Goal: Task Accomplishment & Management: Use online tool/utility

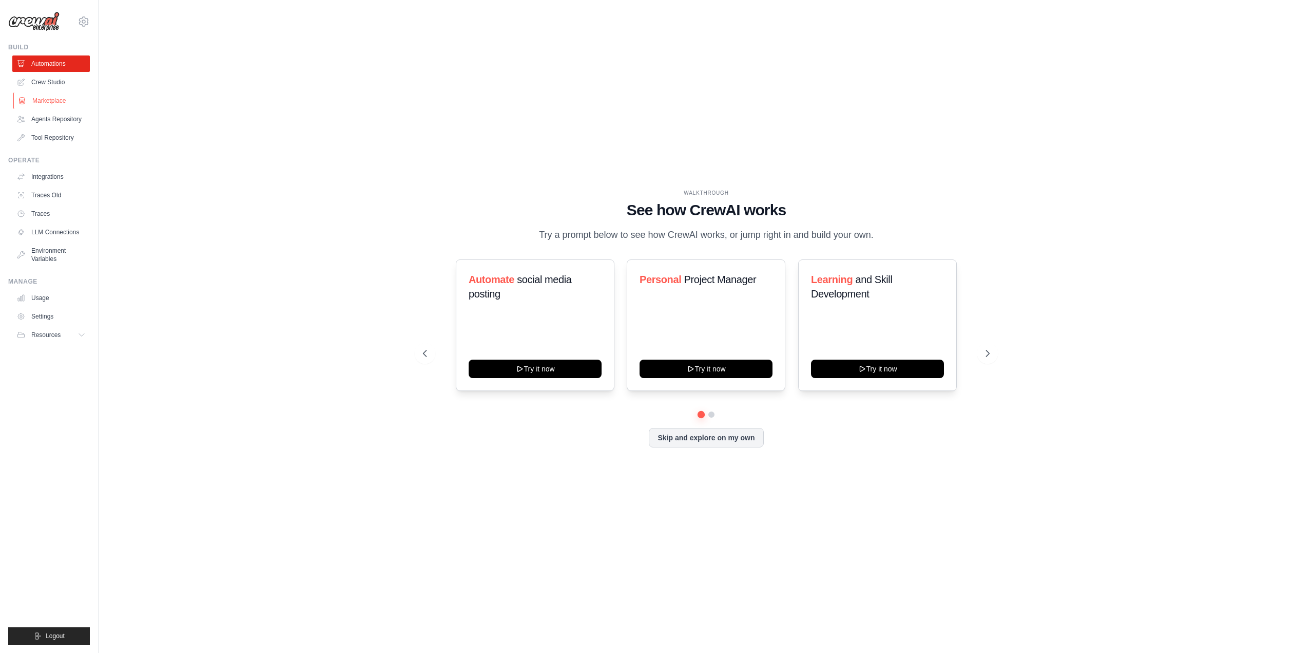
click at [46, 101] on link "Marketplace" at bounding box center [52, 100] width 78 height 16
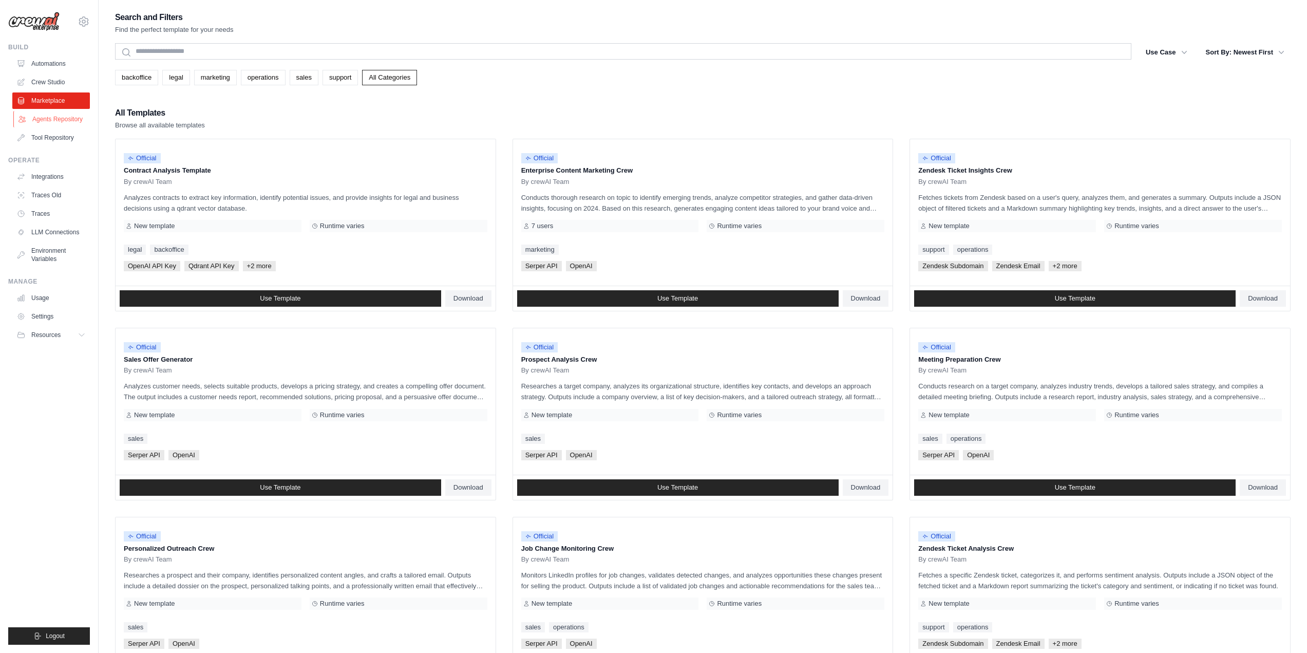
click at [62, 121] on link "Agents Repository" at bounding box center [52, 119] width 78 height 16
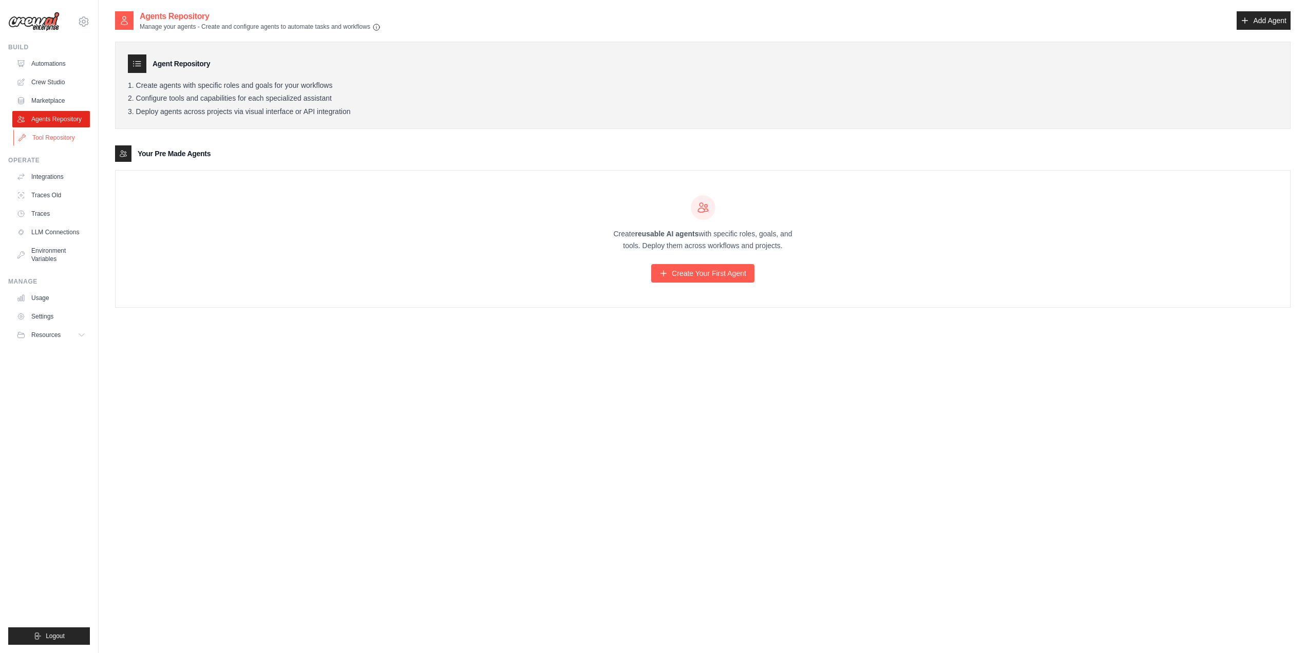
click at [50, 131] on link "Tool Repository" at bounding box center [52, 137] width 78 height 16
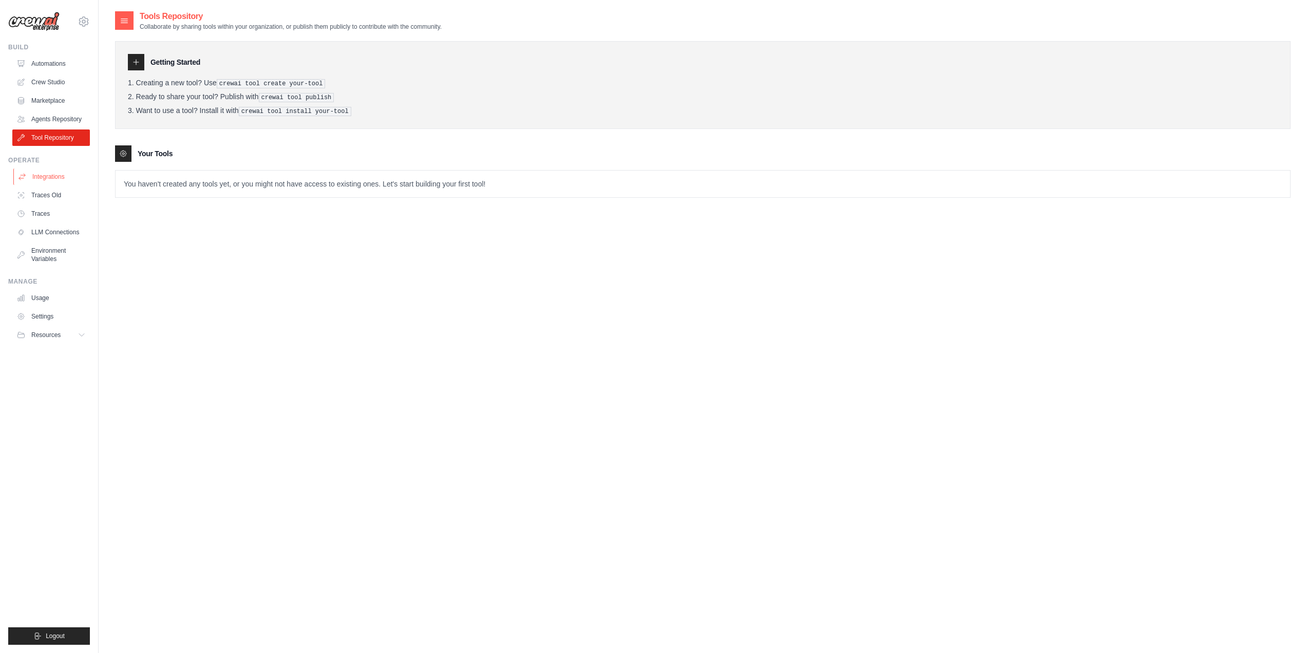
click at [53, 180] on link "Integrations" at bounding box center [52, 176] width 78 height 16
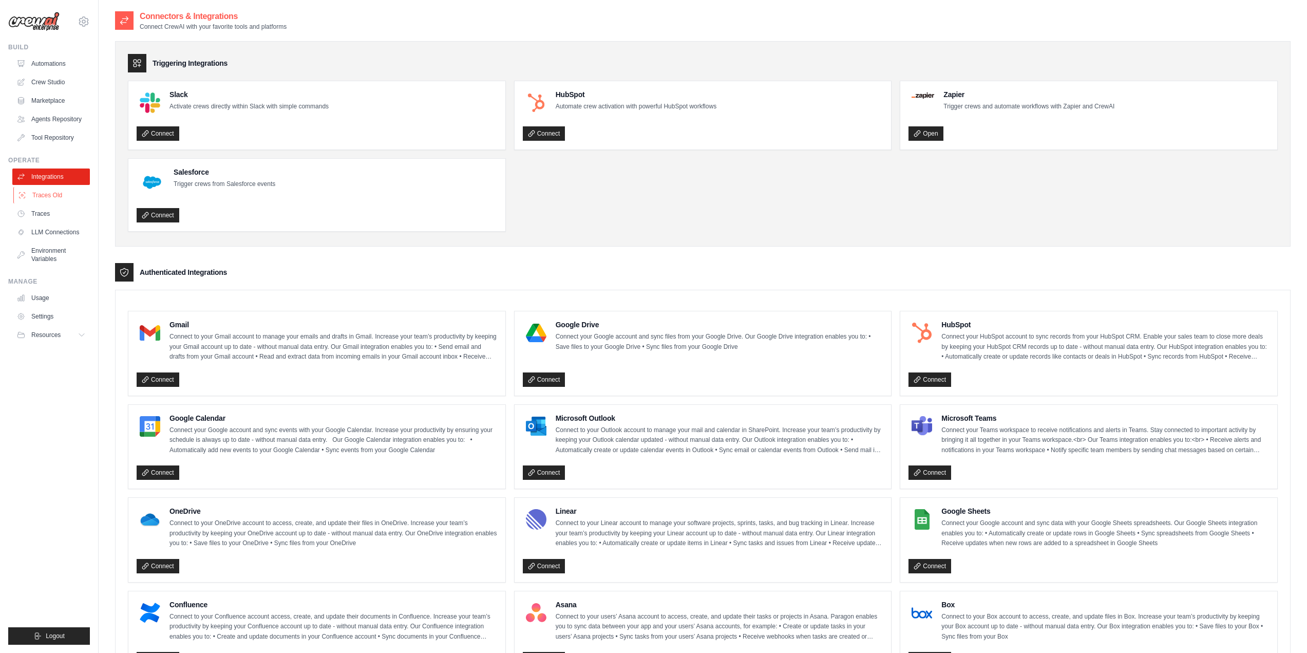
click at [50, 199] on link "Traces Old" at bounding box center [52, 195] width 78 height 16
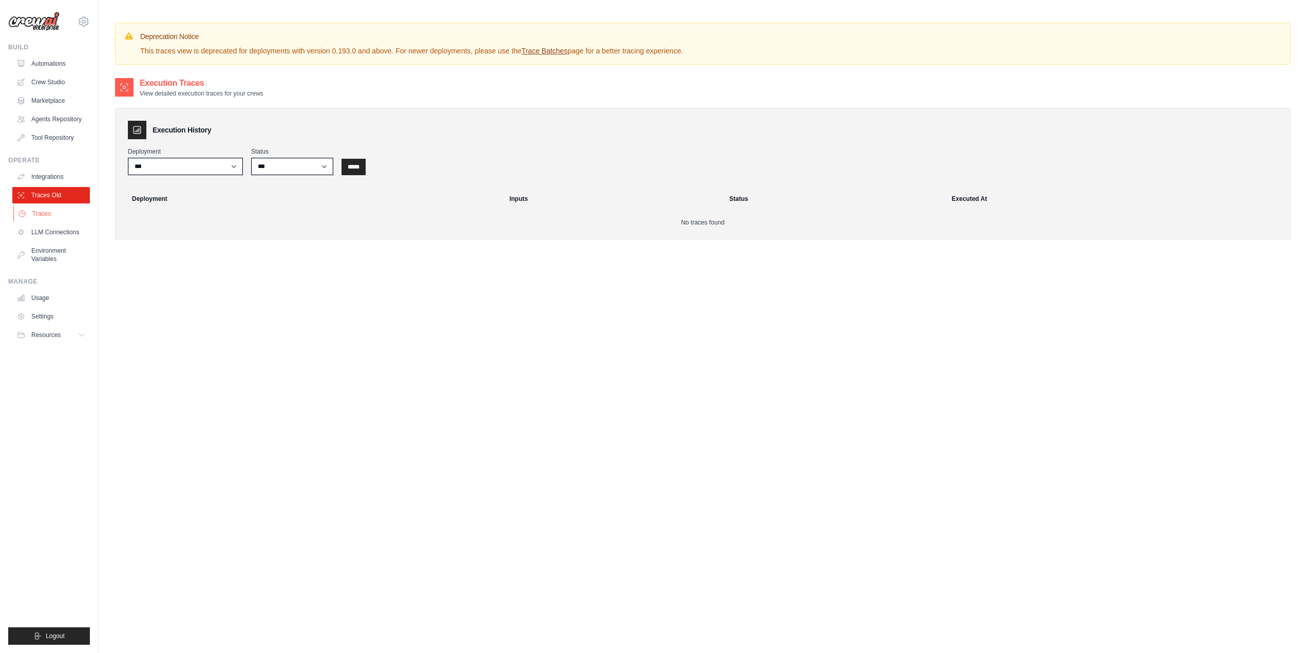
click at [33, 219] on link "Traces" at bounding box center [52, 213] width 78 height 16
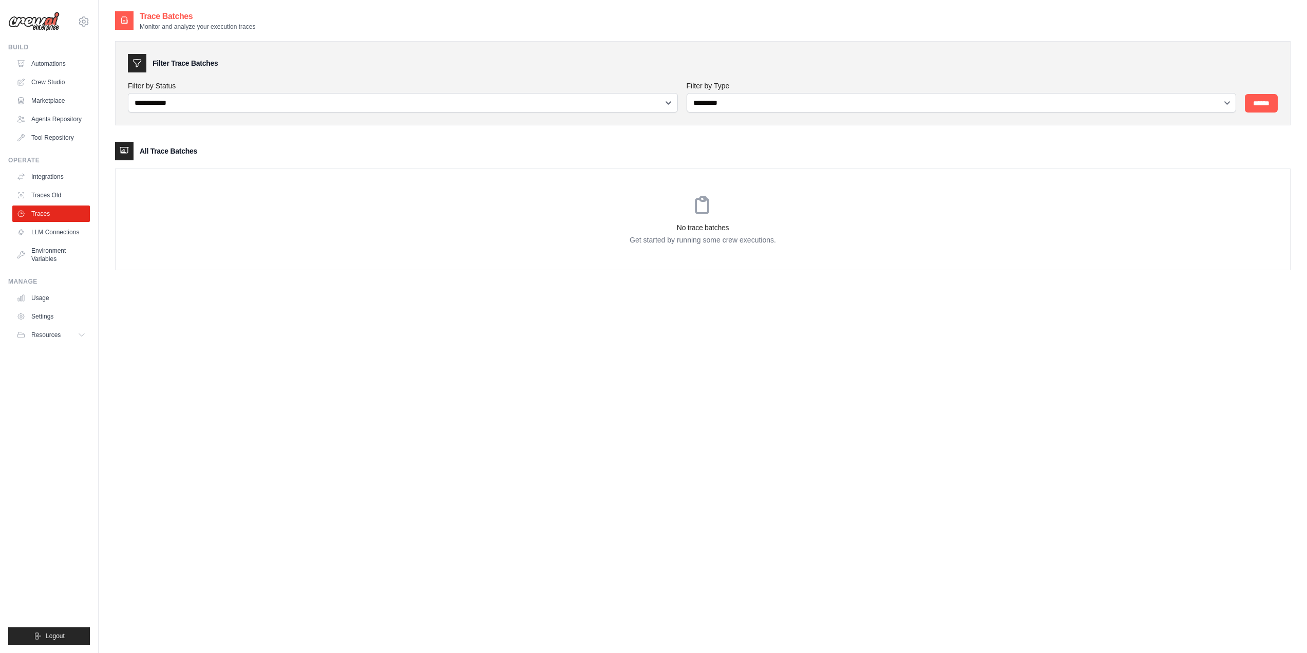
click at [44, 236] on link "LLM Connections" at bounding box center [51, 232] width 78 height 16
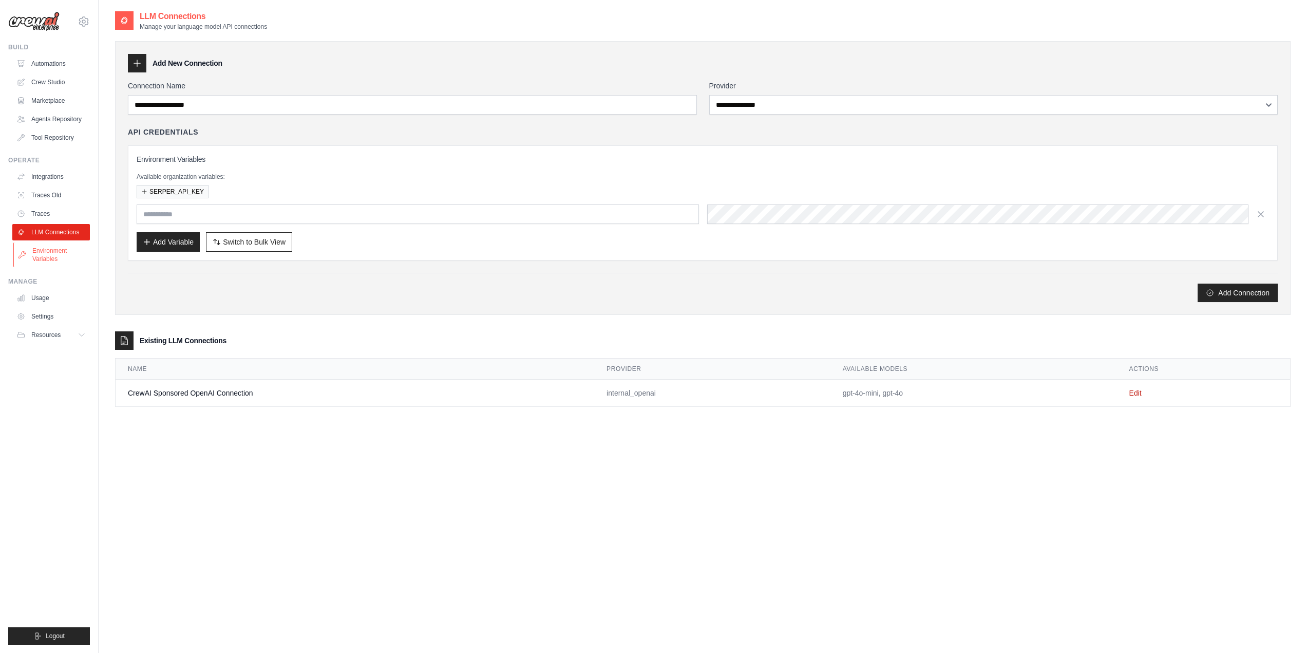
click at [41, 257] on link "Environment Variables" at bounding box center [52, 254] width 78 height 25
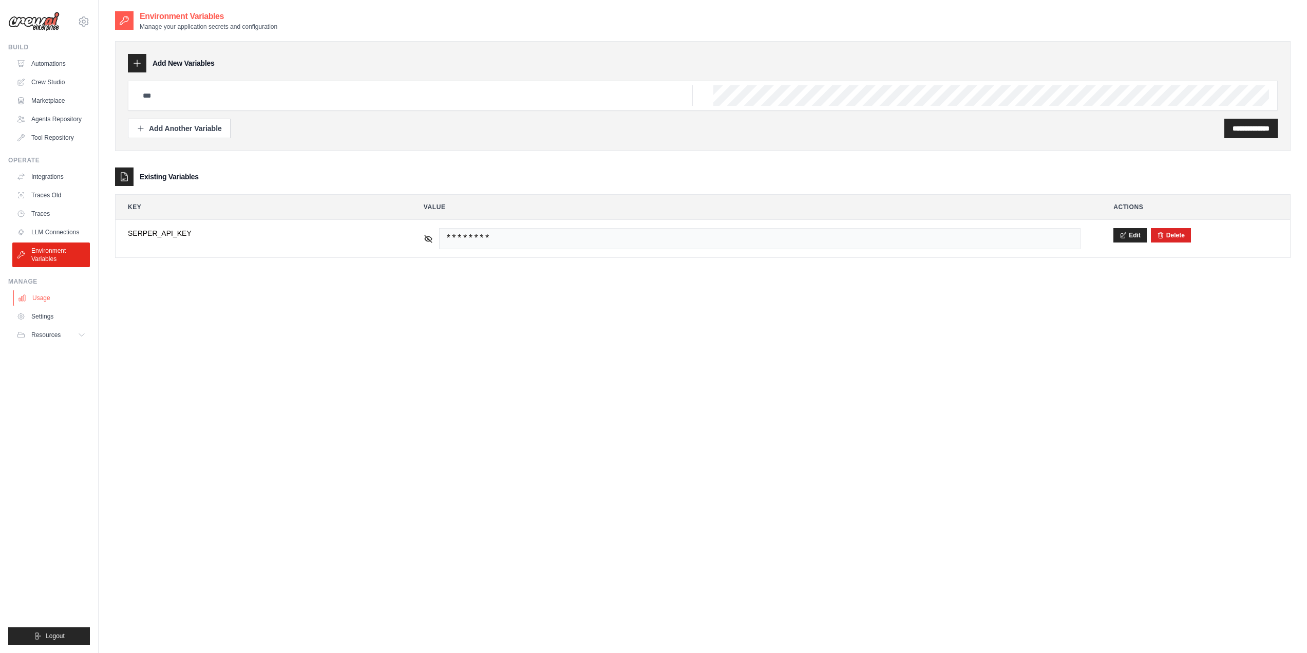
click at [51, 301] on link "Usage" at bounding box center [52, 298] width 78 height 16
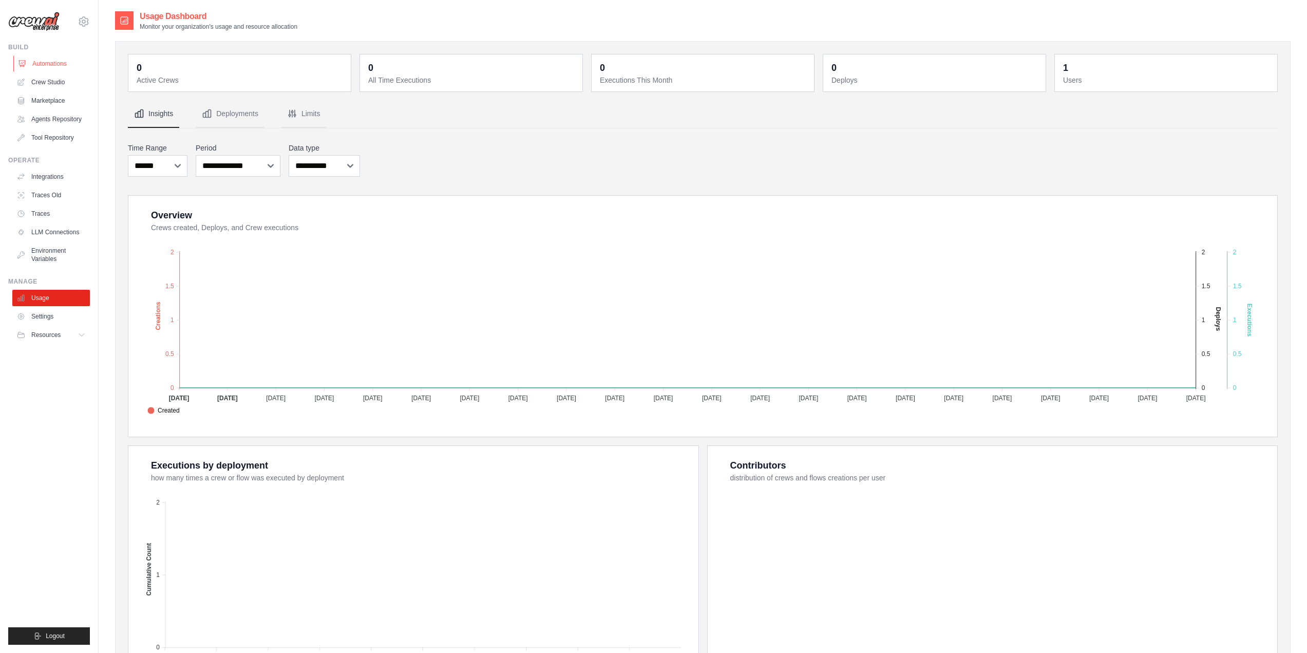
click at [60, 67] on link "Automations" at bounding box center [52, 63] width 78 height 16
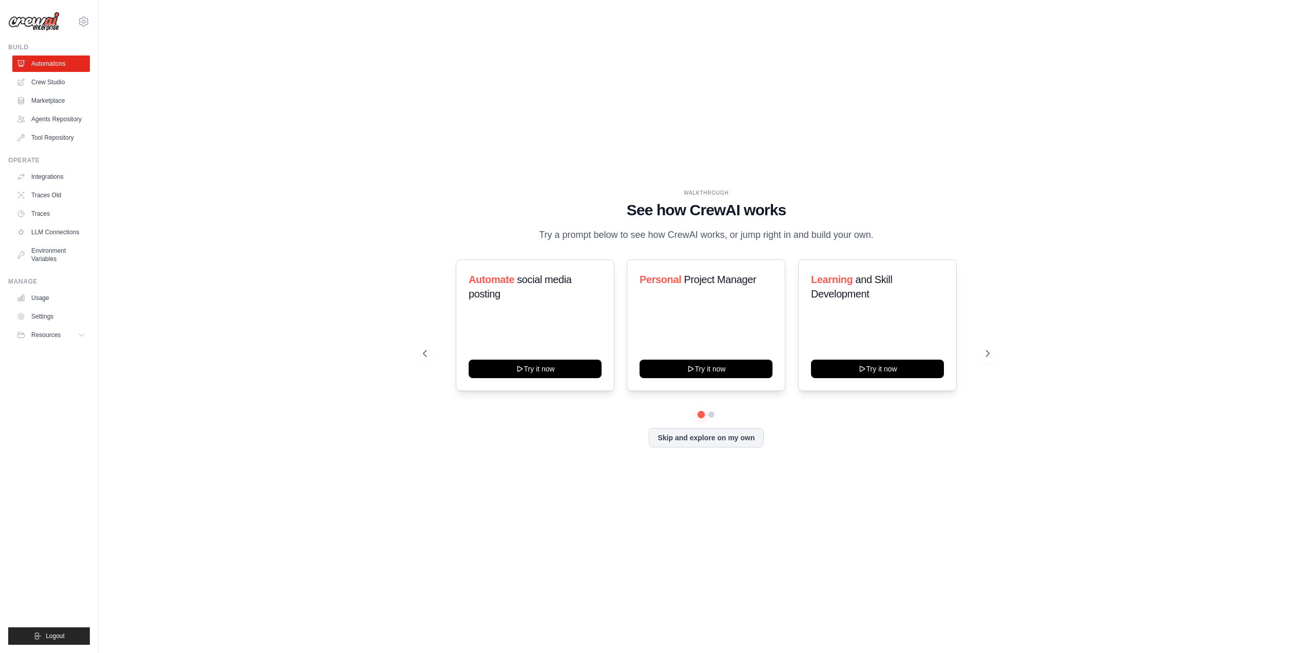
click at [55, 81] on link "Crew Studio" at bounding box center [51, 82] width 78 height 16
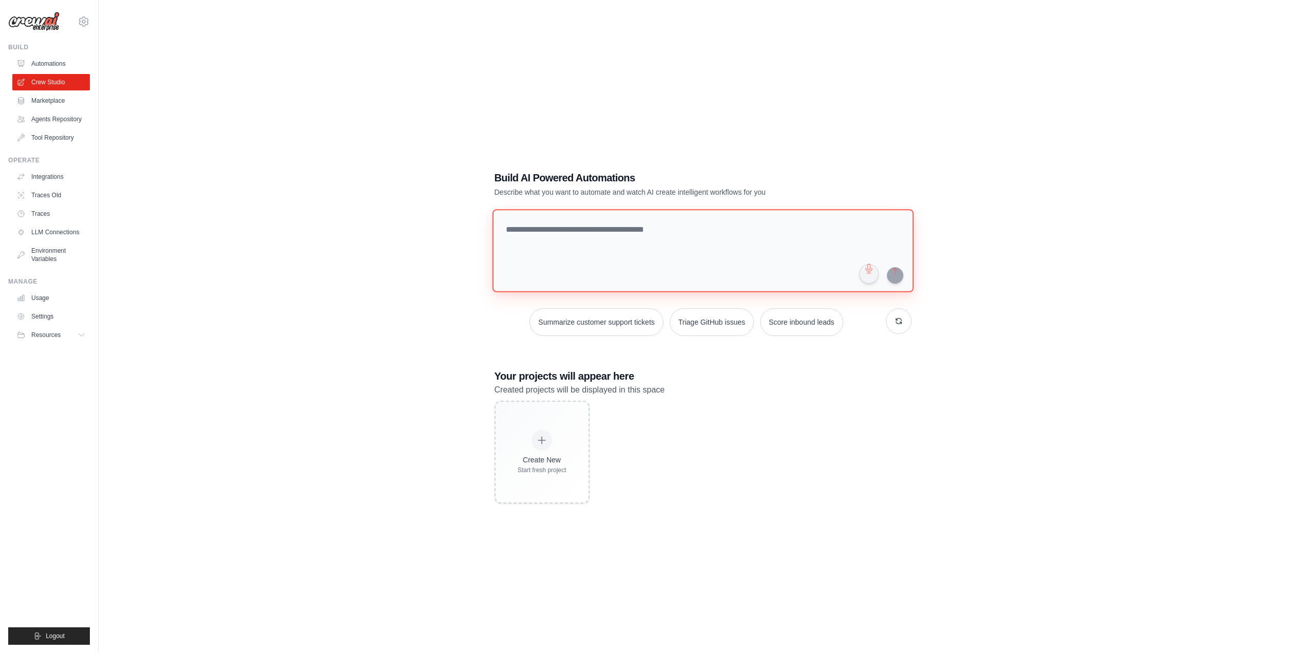
click at [647, 237] on textarea at bounding box center [702, 250] width 421 height 83
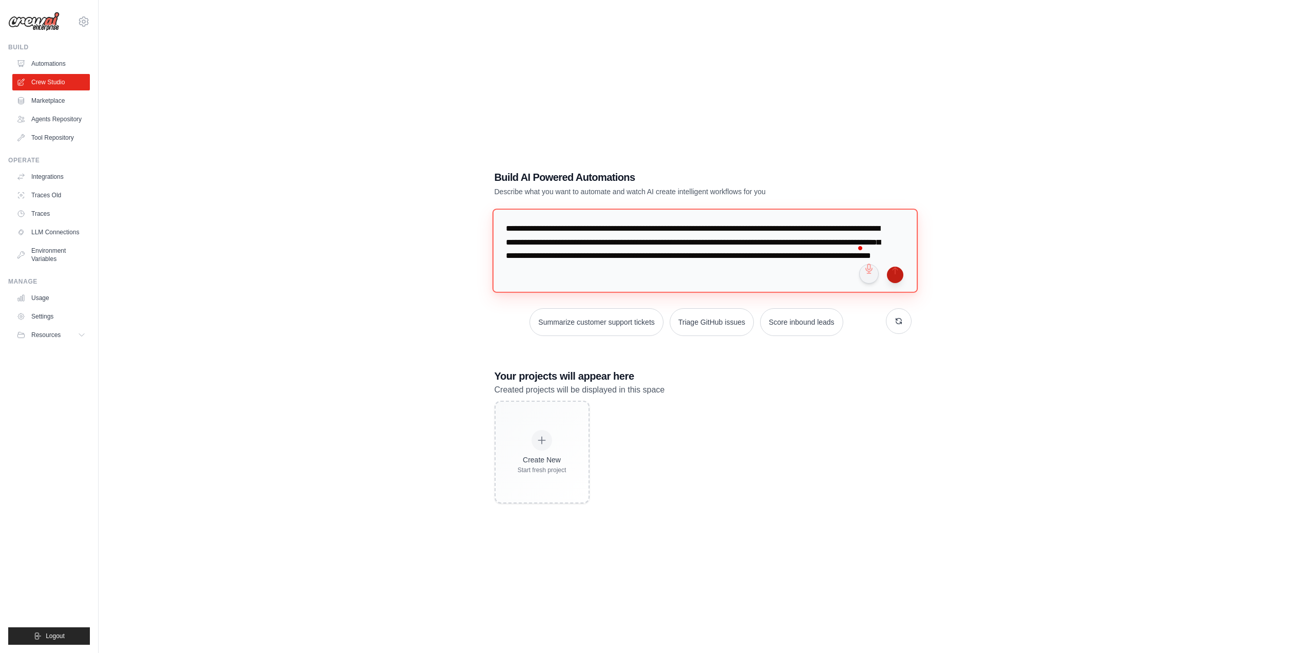
type textarea "**********"
click at [894, 274] on button "submit" at bounding box center [895, 274] width 16 height 16
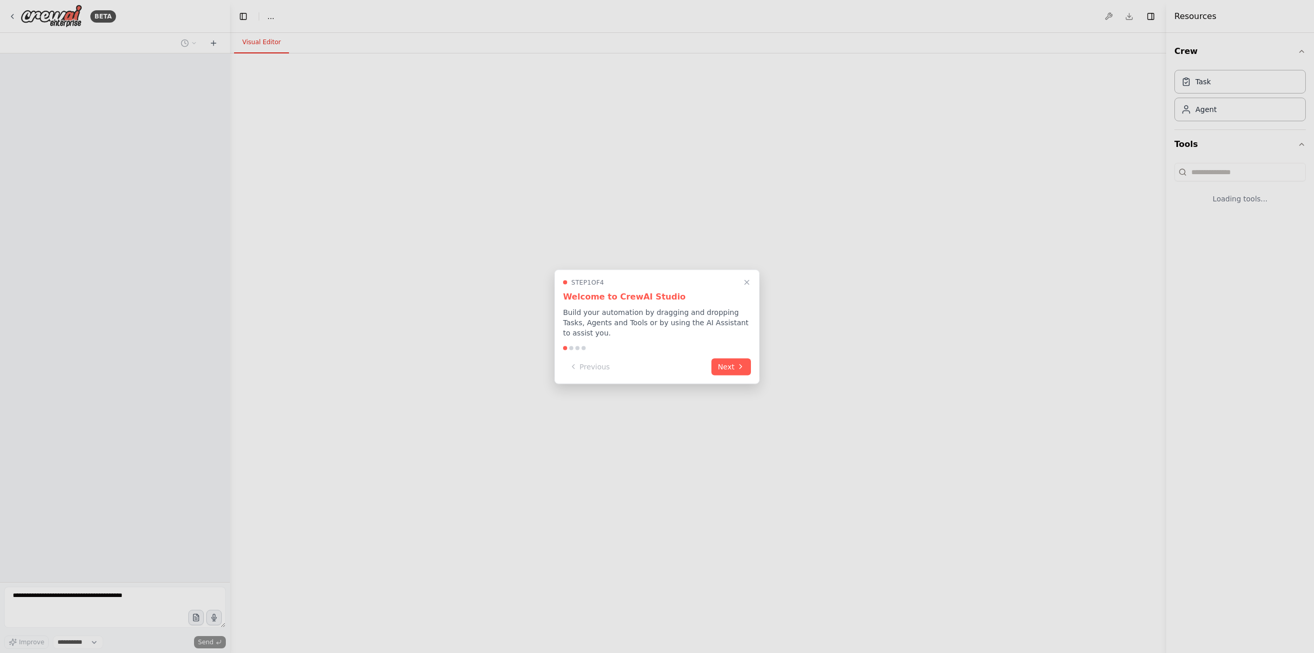
select select "****"
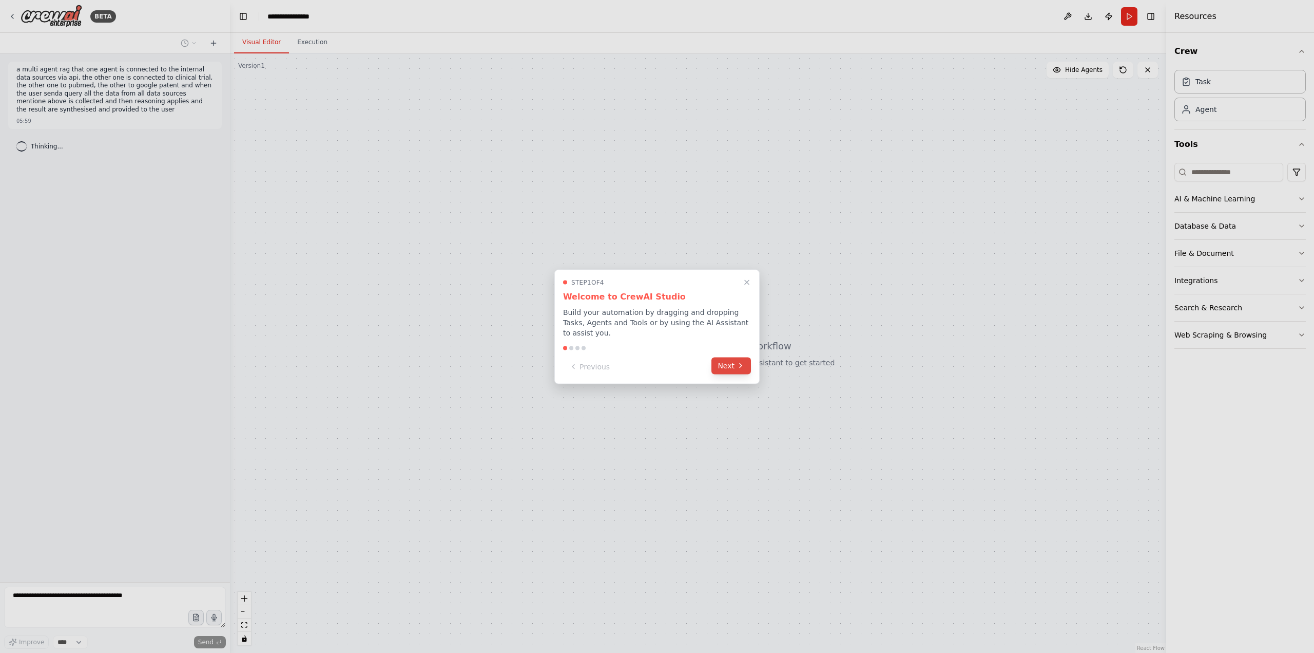
click at [735, 361] on button "Next" at bounding box center [732, 365] width 40 height 17
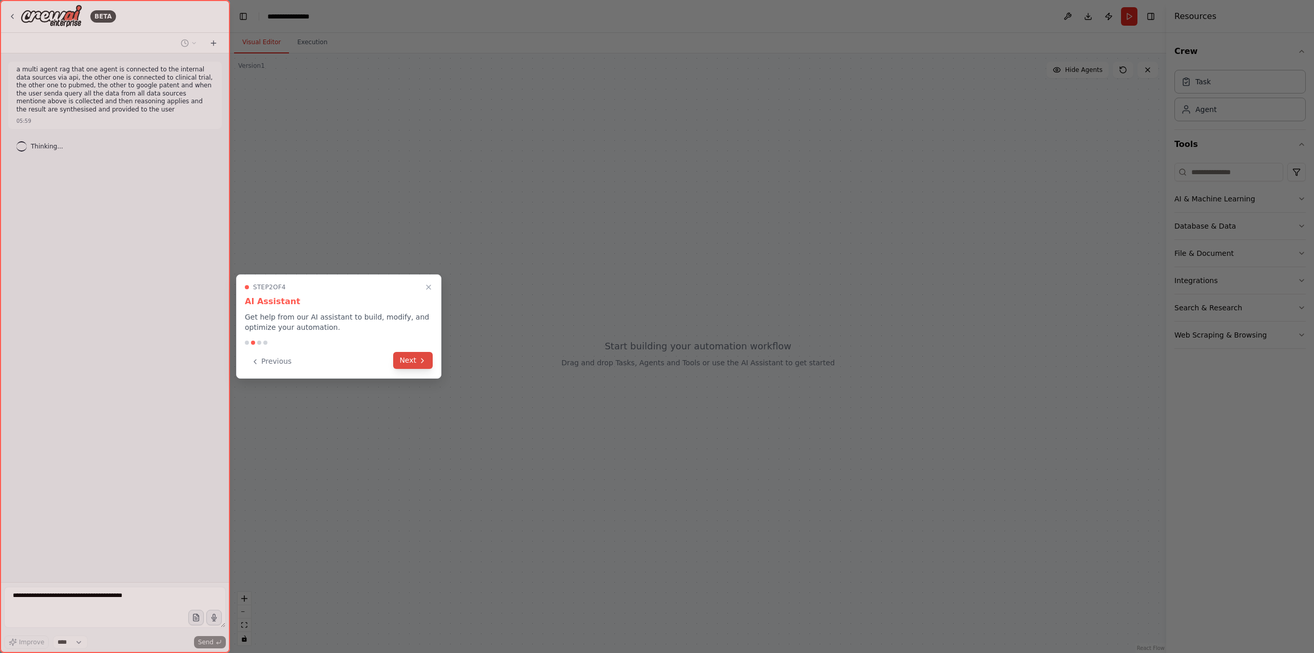
click at [416, 360] on button "Next" at bounding box center [413, 360] width 40 height 17
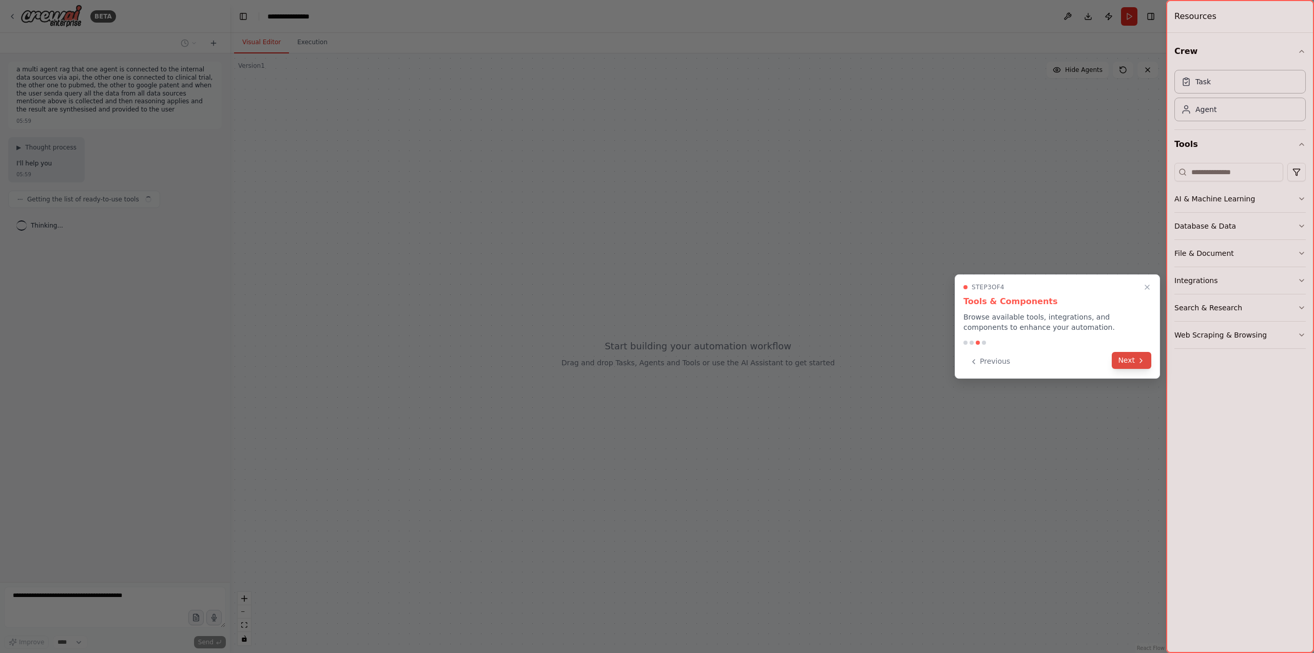
click at [1139, 360] on icon at bounding box center [1141, 360] width 8 height 8
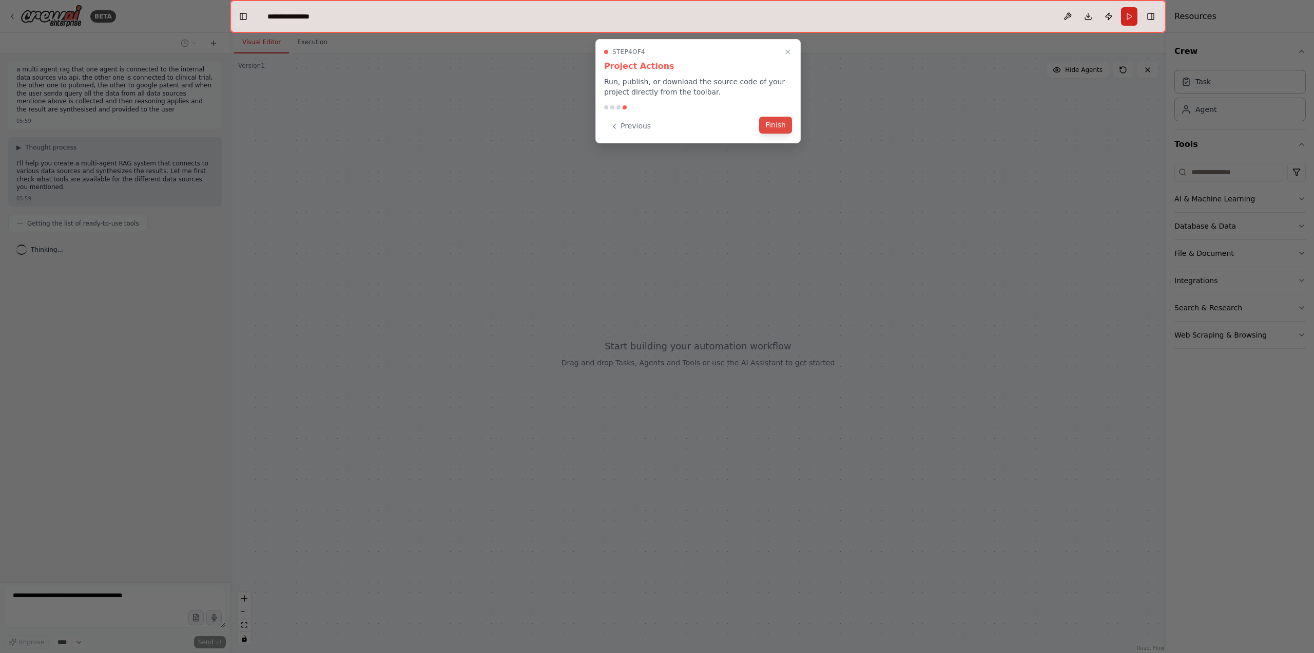
click at [761, 123] on button "Finish" at bounding box center [775, 125] width 33 height 17
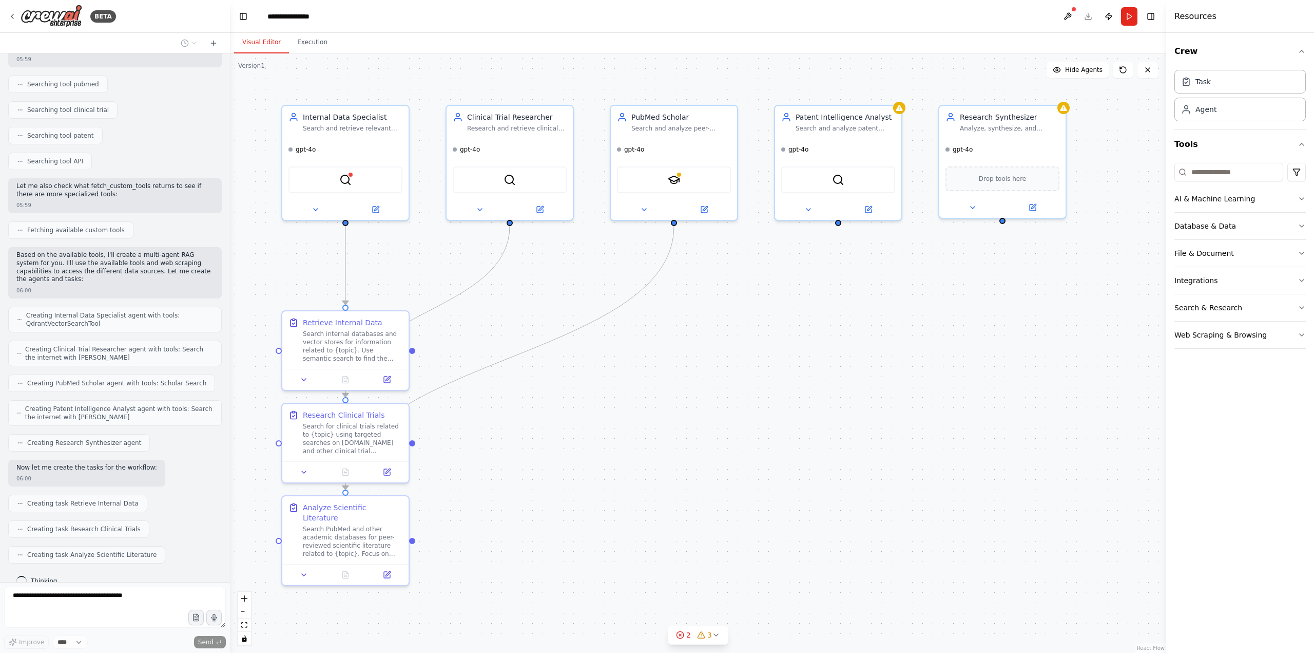
scroll to position [234, 0]
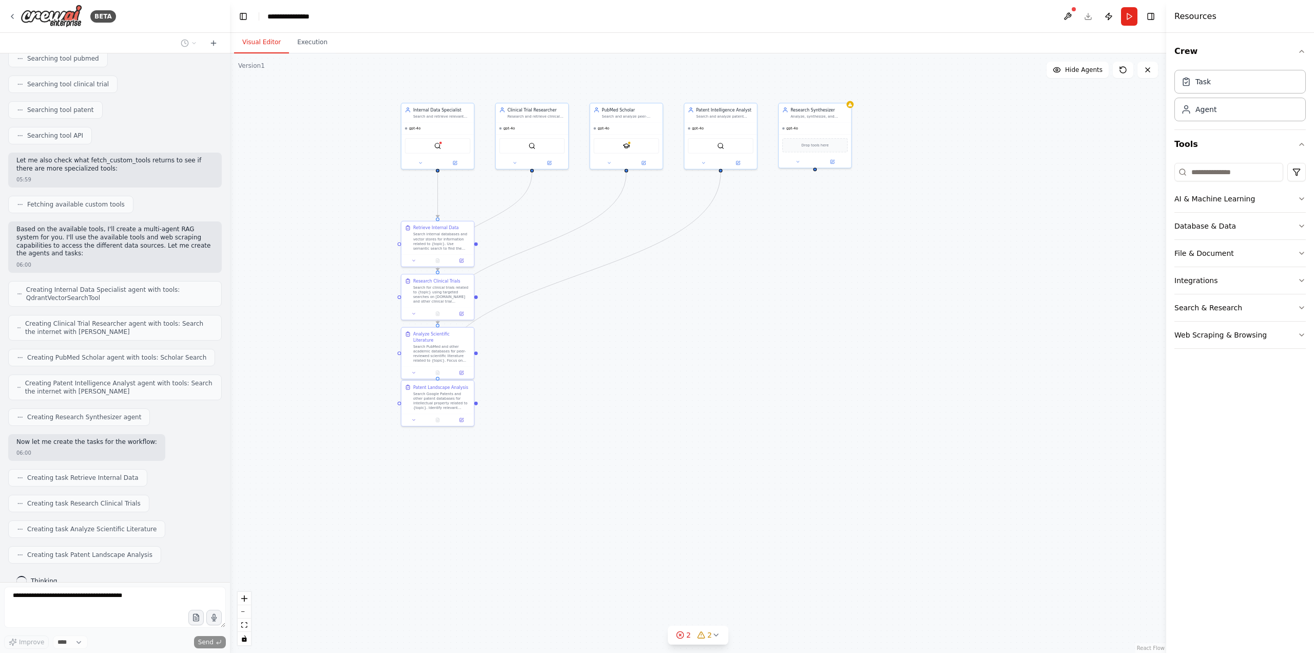
drag, startPoint x: 826, startPoint y: 389, endPoint x: 740, endPoint y: 330, distance: 104.1
click at [730, 334] on div ".deletable-edge-delete-btn { width: 20px; height: 20px; border: 0px solid #ffff…" at bounding box center [698, 352] width 937 height 599
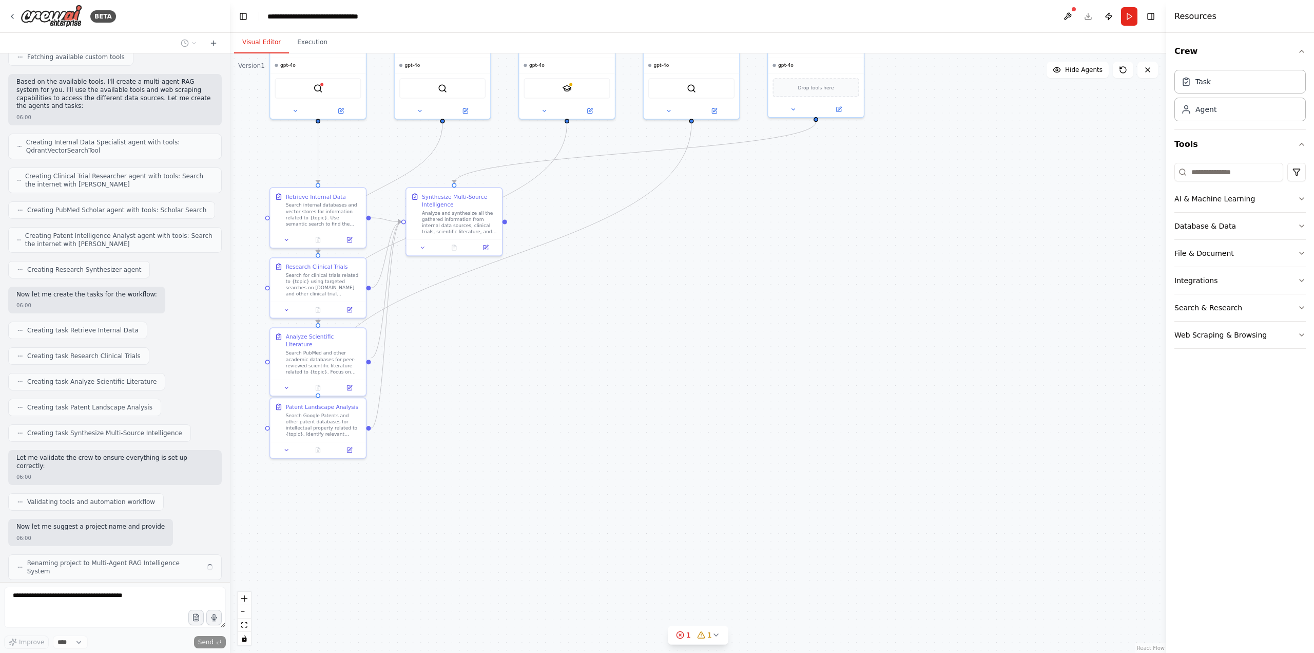
scroll to position [389, 0]
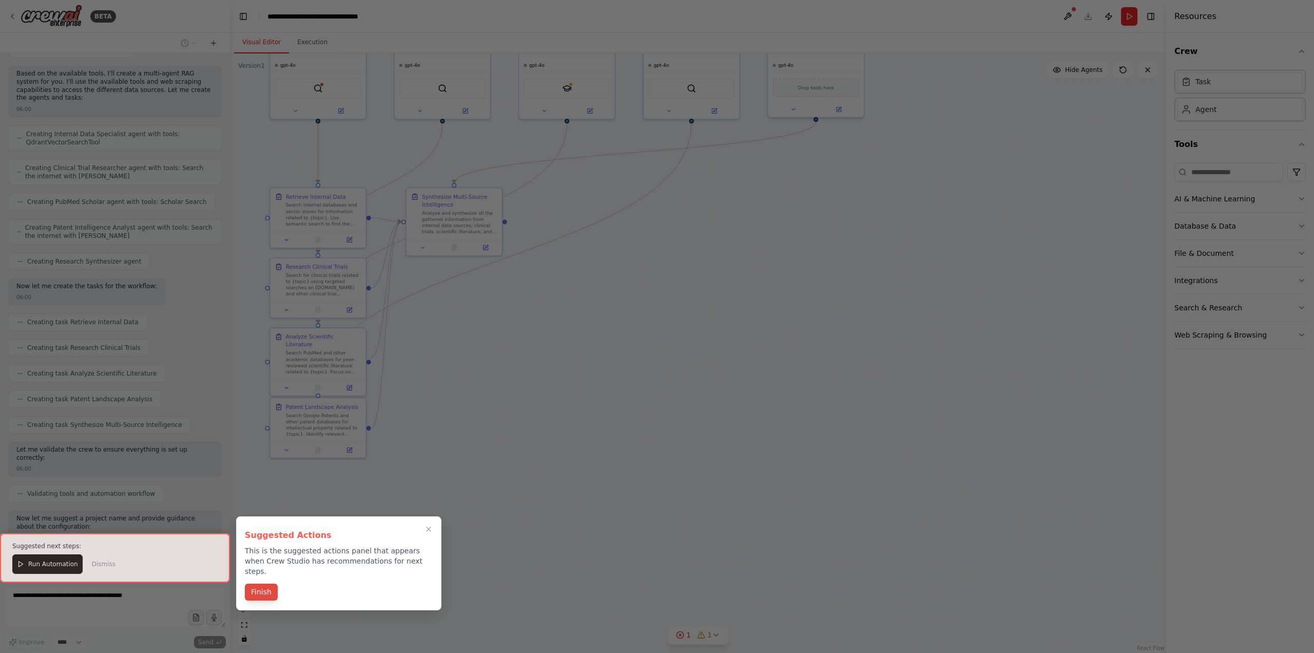
click at [266, 583] on button "Finish" at bounding box center [261, 591] width 33 height 17
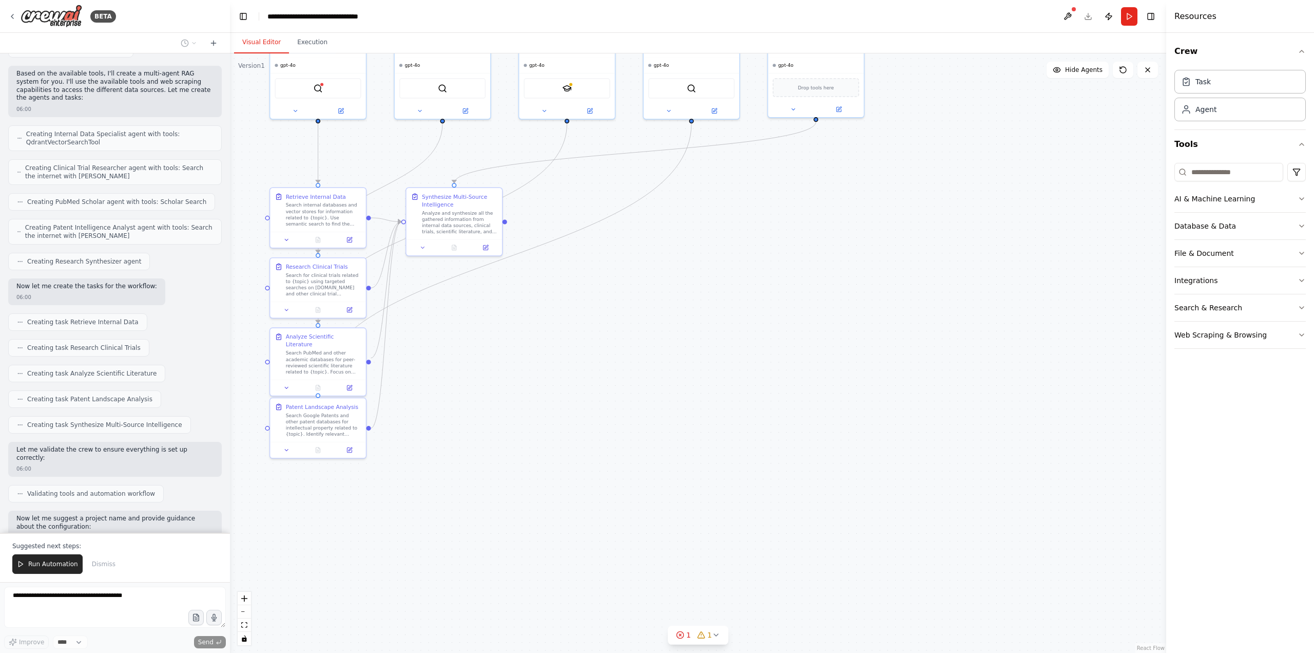
click at [45, 564] on span "Run Automation" at bounding box center [53, 564] width 50 height 8
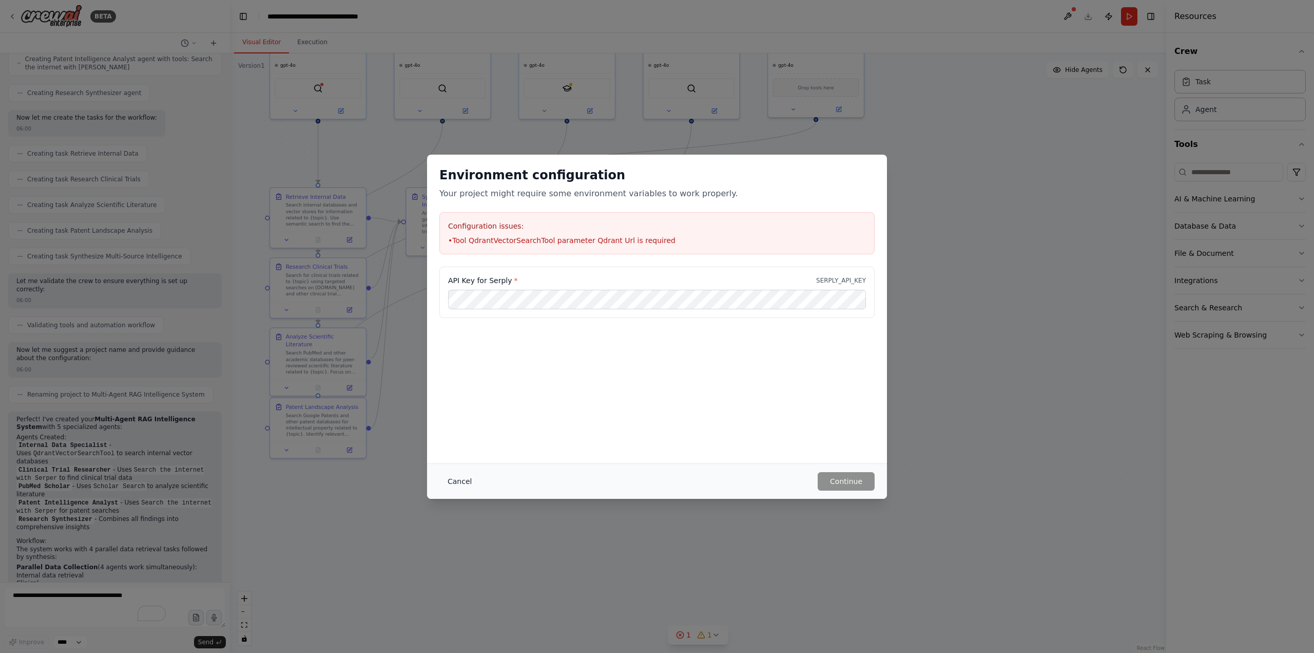
click at [454, 478] on button "Cancel" at bounding box center [460, 481] width 41 height 18
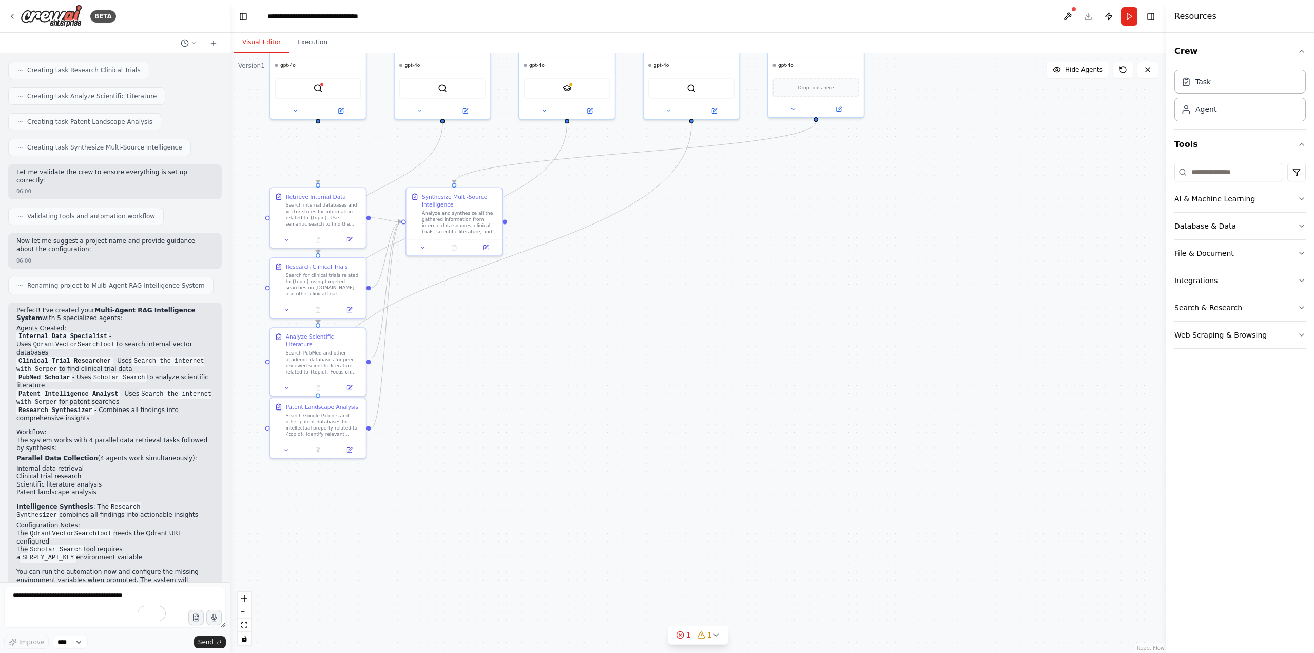
scroll to position [675, 0]
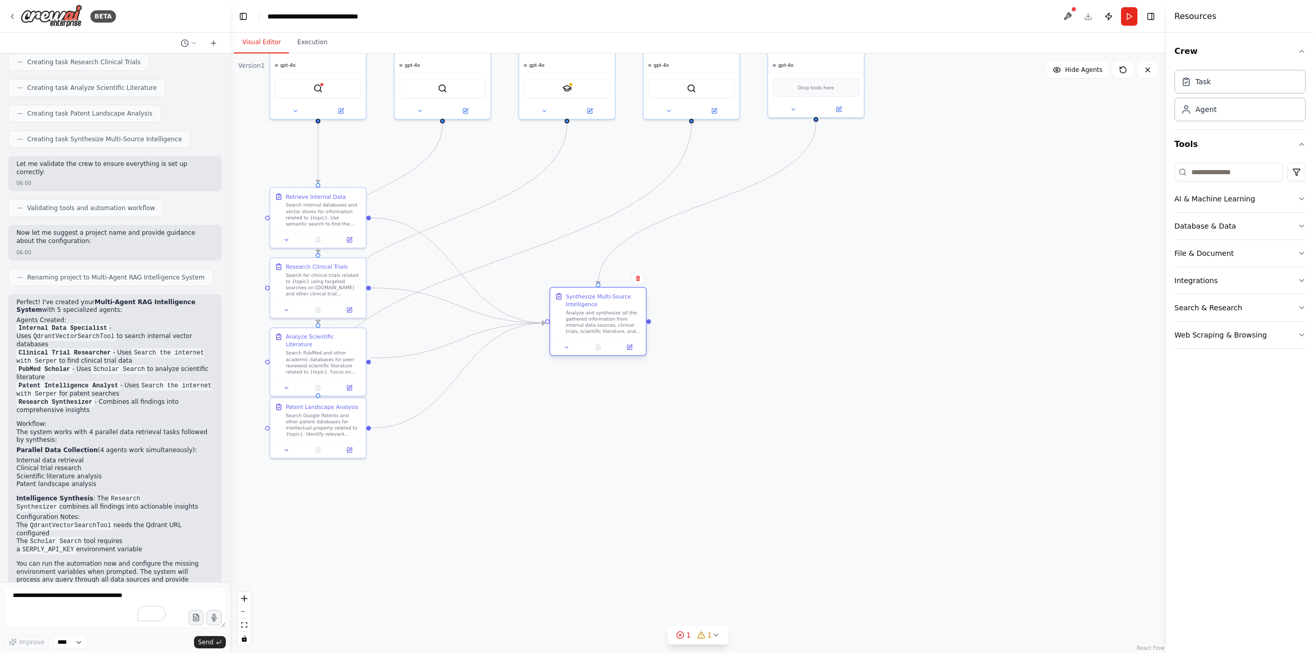
drag, startPoint x: 467, startPoint y: 216, endPoint x: 614, endPoint y: 321, distance: 181.1
click at [614, 321] on div "Analyze and synthesize all the gathered information from internal data sources,…" at bounding box center [603, 322] width 75 height 25
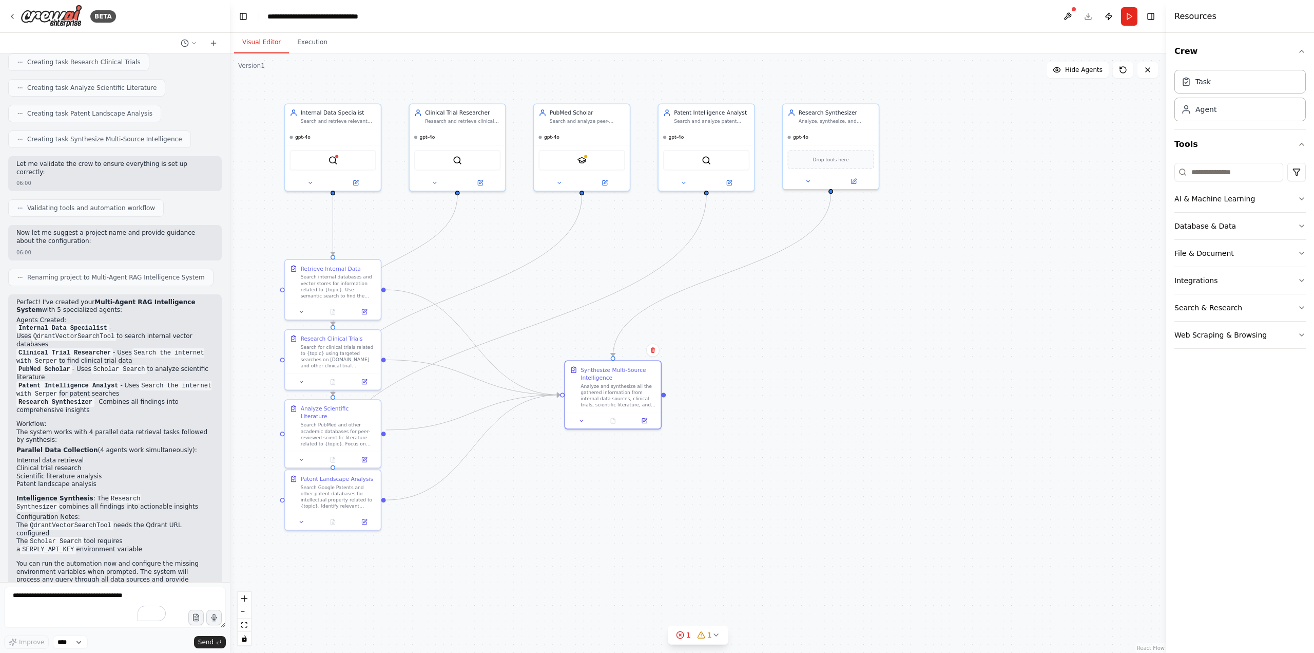
drag, startPoint x: 379, startPoint y: 155, endPoint x: 394, endPoint y: 214, distance: 60.4
click at [394, 214] on div ".deletable-edge-delete-btn { width: 20px; height: 20px; border: 0px solid #ffff…" at bounding box center [698, 352] width 937 height 599
click at [110, 599] on textarea "To enrich screen reader interactions, please activate Accessibility in Grammarl…" at bounding box center [115, 606] width 222 height 41
type textarea "**********"
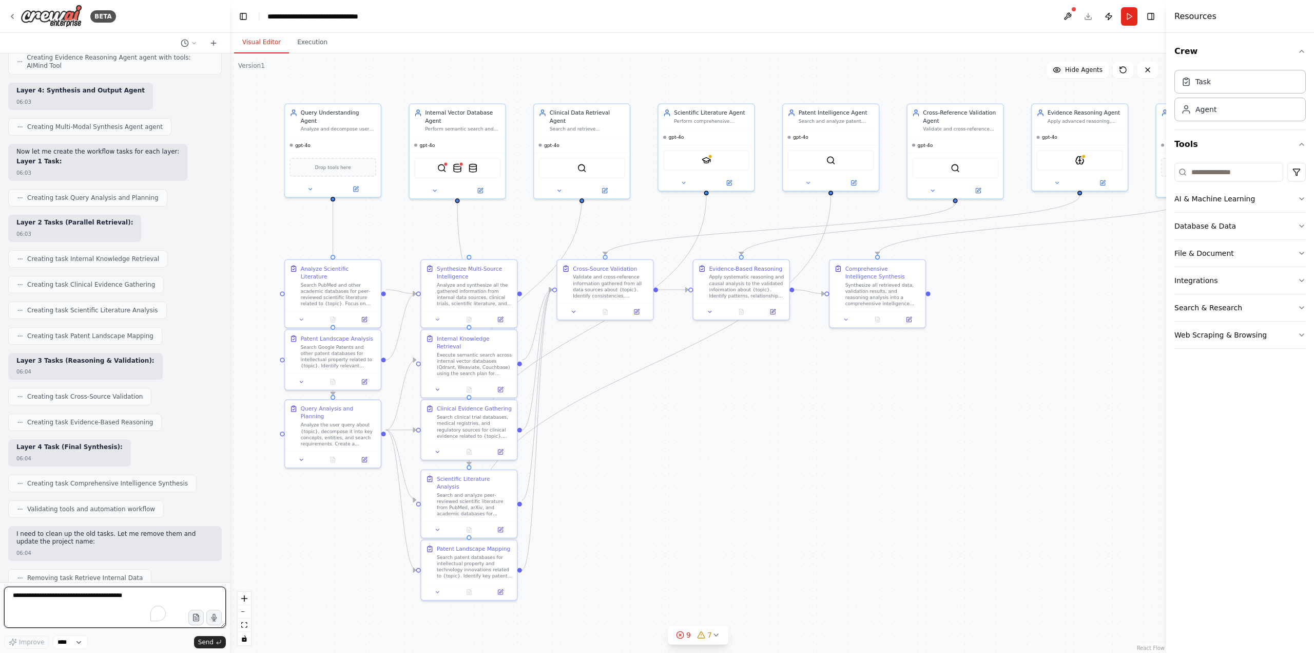
scroll to position [2124, 0]
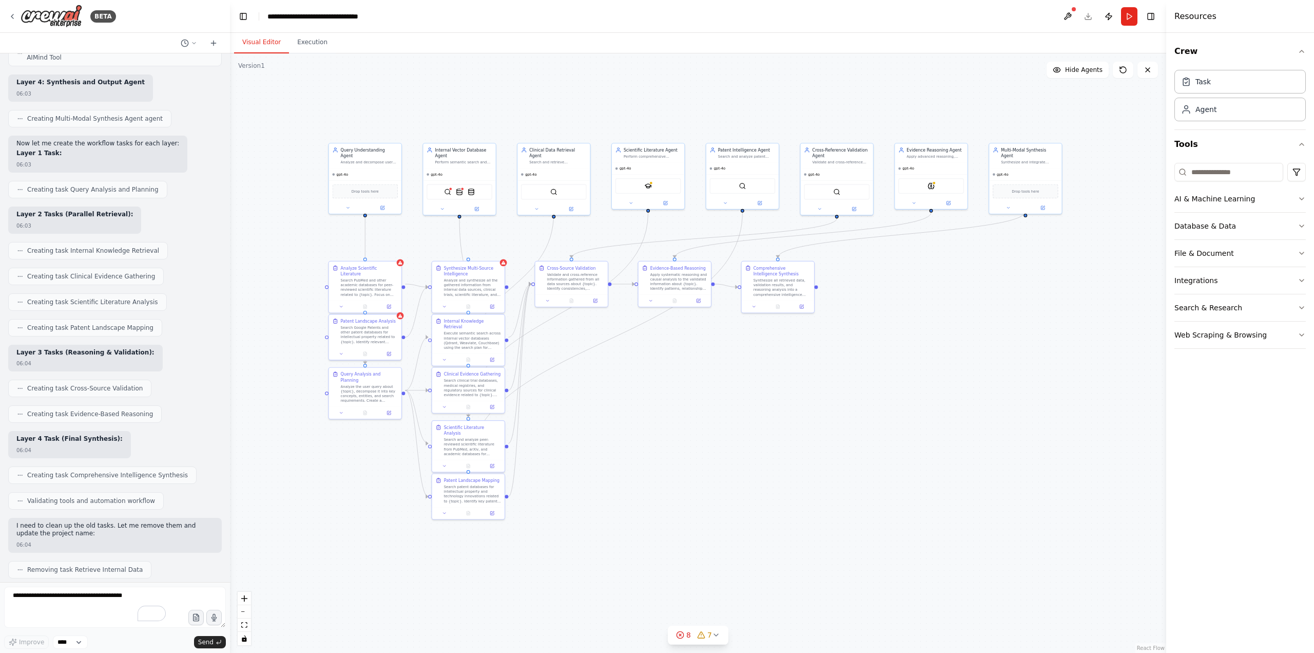
drag, startPoint x: 1001, startPoint y: 404, endPoint x: 893, endPoint y: 368, distance: 113.7
click at [891, 378] on div ".deletable-edge-delete-btn { width: 20px; height: 20px; border: 0px solid #ffff…" at bounding box center [698, 352] width 937 height 599
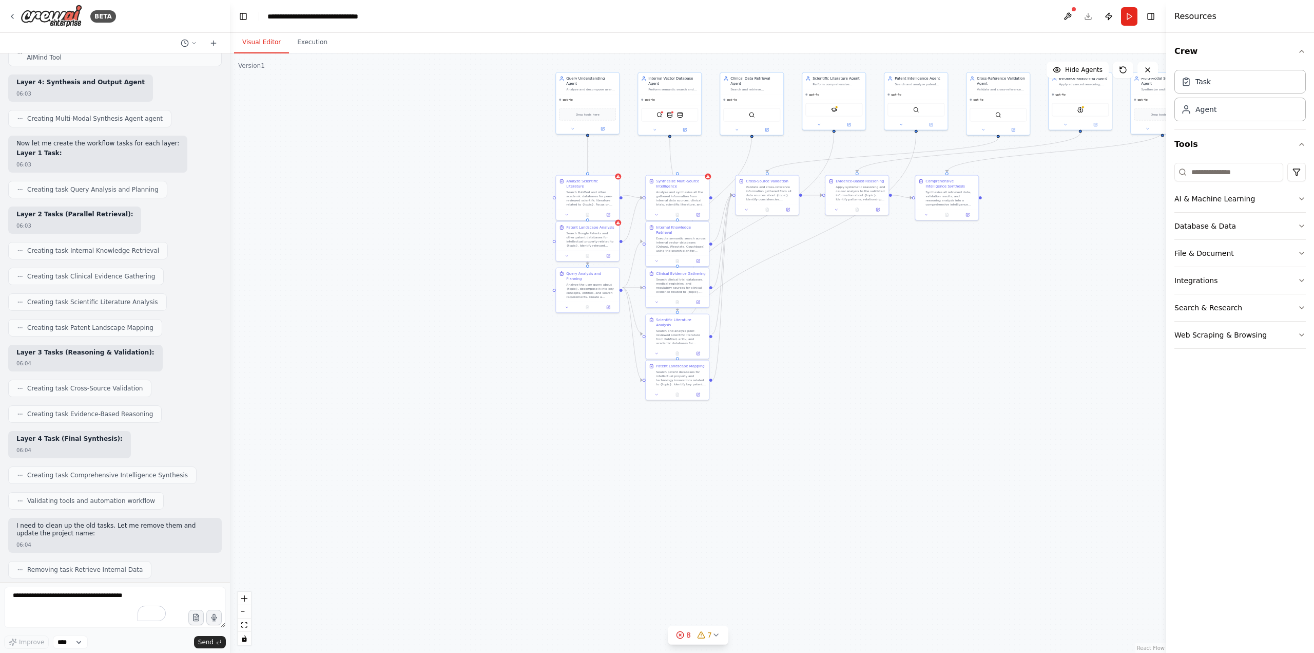
drag, startPoint x: 792, startPoint y: 506, endPoint x: 917, endPoint y: 319, distance: 224.9
click at [917, 320] on div ".deletable-edge-delete-btn { width: 20px; height: 20px; border: 0px solid #ffff…" at bounding box center [698, 352] width 937 height 599
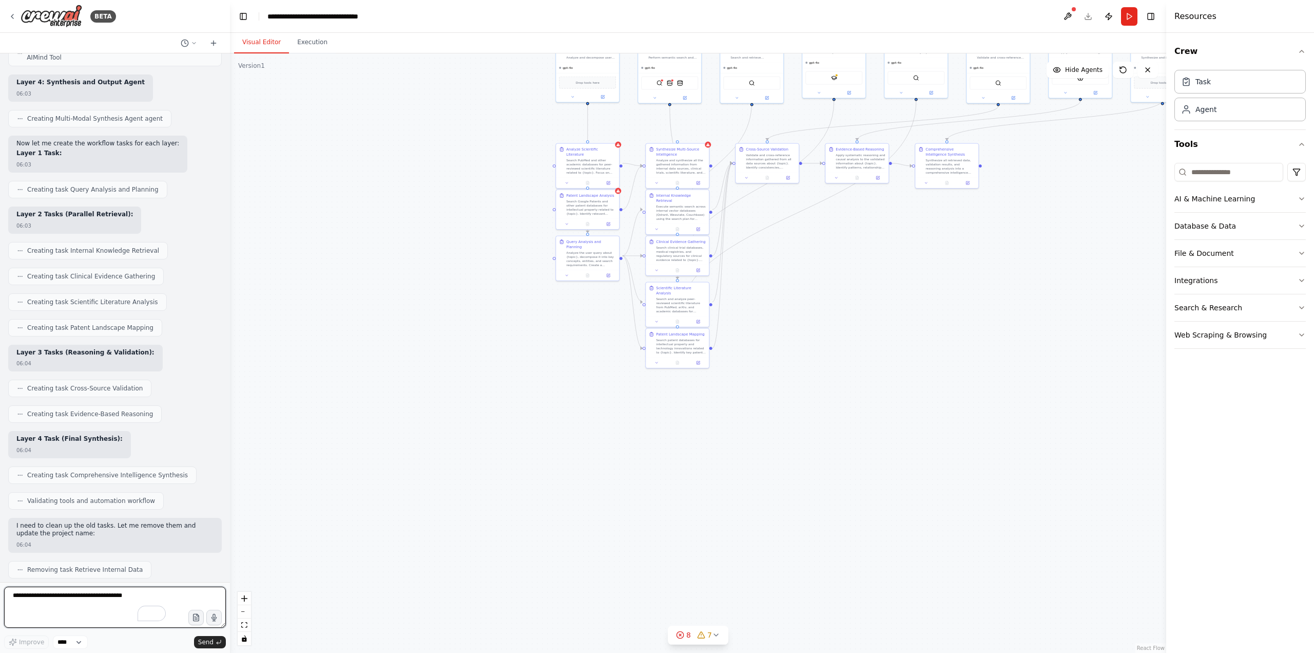
click at [111, 603] on textarea "To enrich screen reader interactions, please activate Accessibility in Grammarl…" at bounding box center [115, 606] width 222 height 41
type textarea "********"
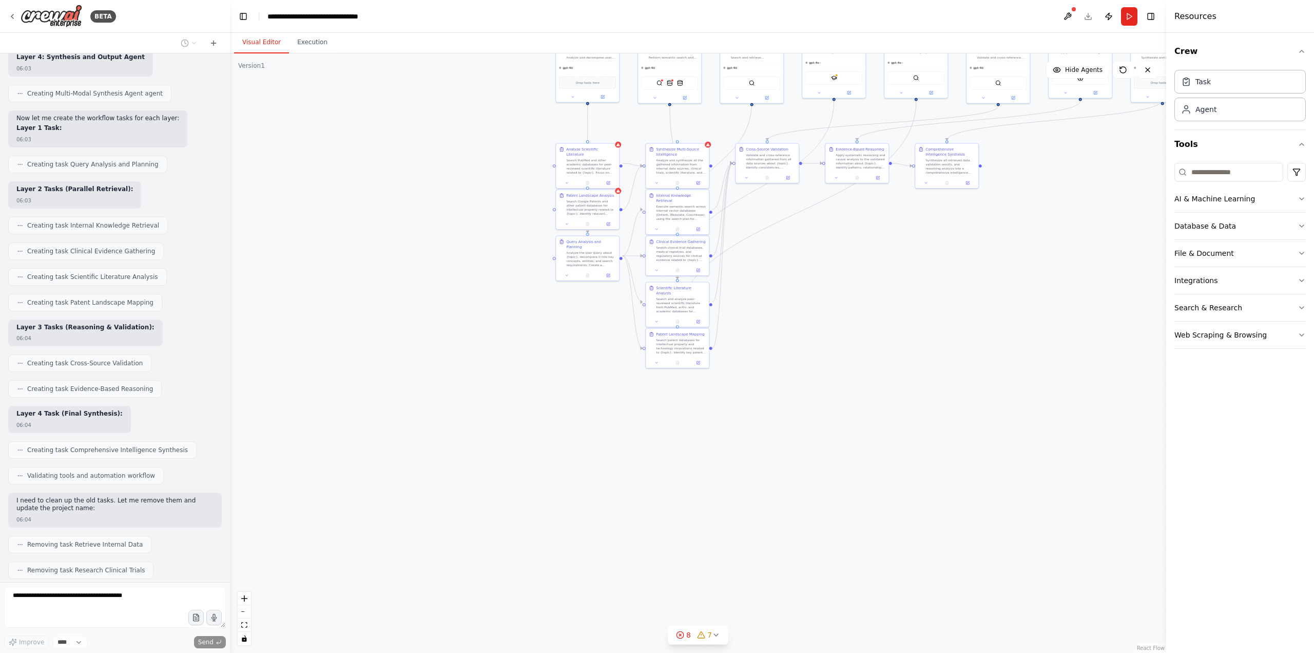
scroll to position [2185, 0]
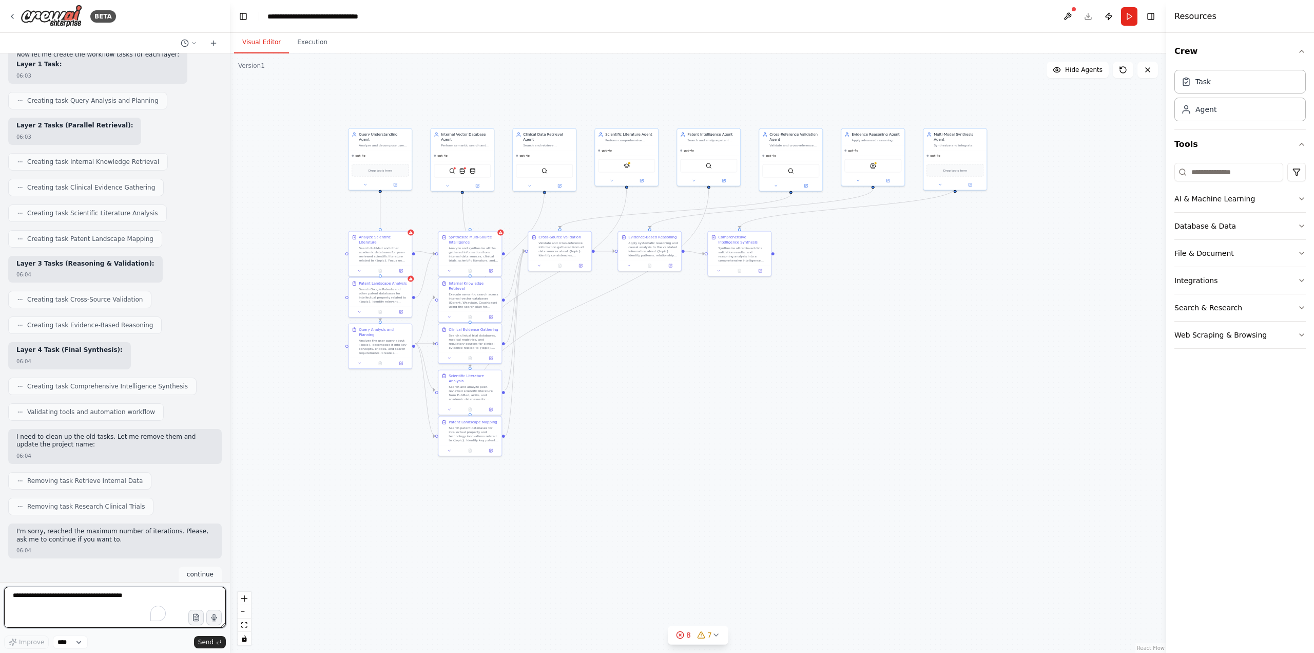
drag, startPoint x: 796, startPoint y: 310, endPoint x: 599, endPoint y: 388, distance: 212.3
click at [599, 388] on div ".deletable-edge-delete-btn { width: 20px; height: 20px; border: 0px solid #ffff…" at bounding box center [698, 352] width 937 height 599
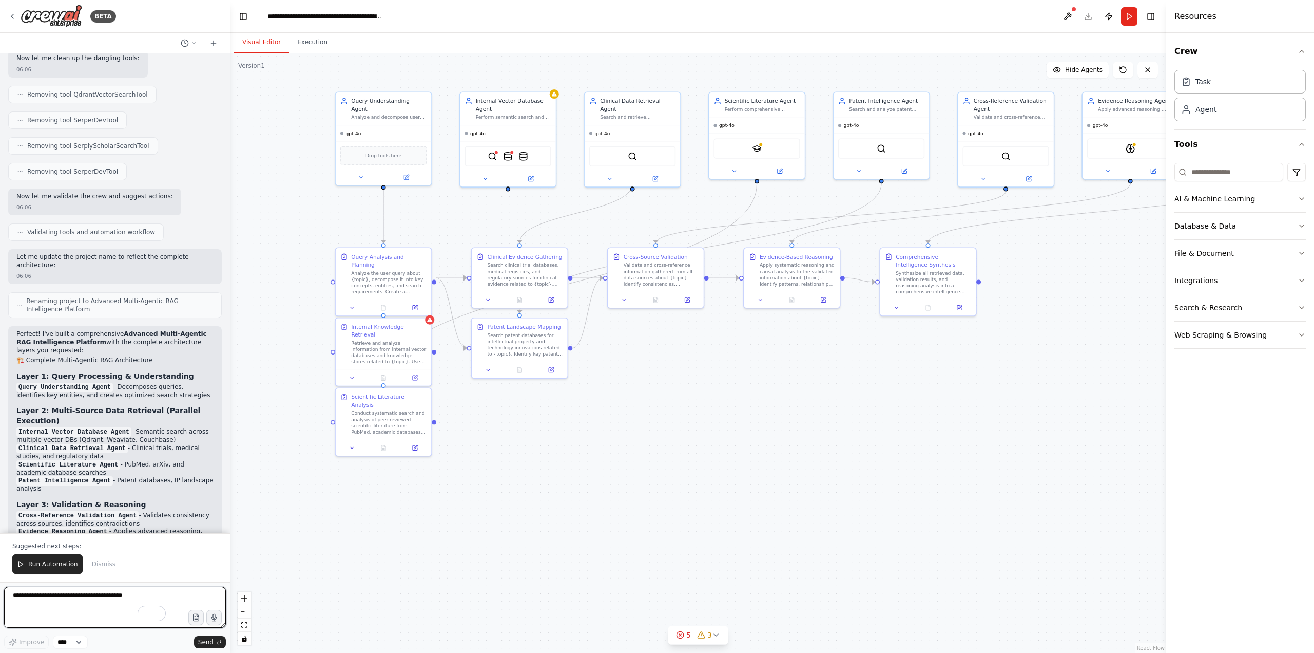
scroll to position [3590, 0]
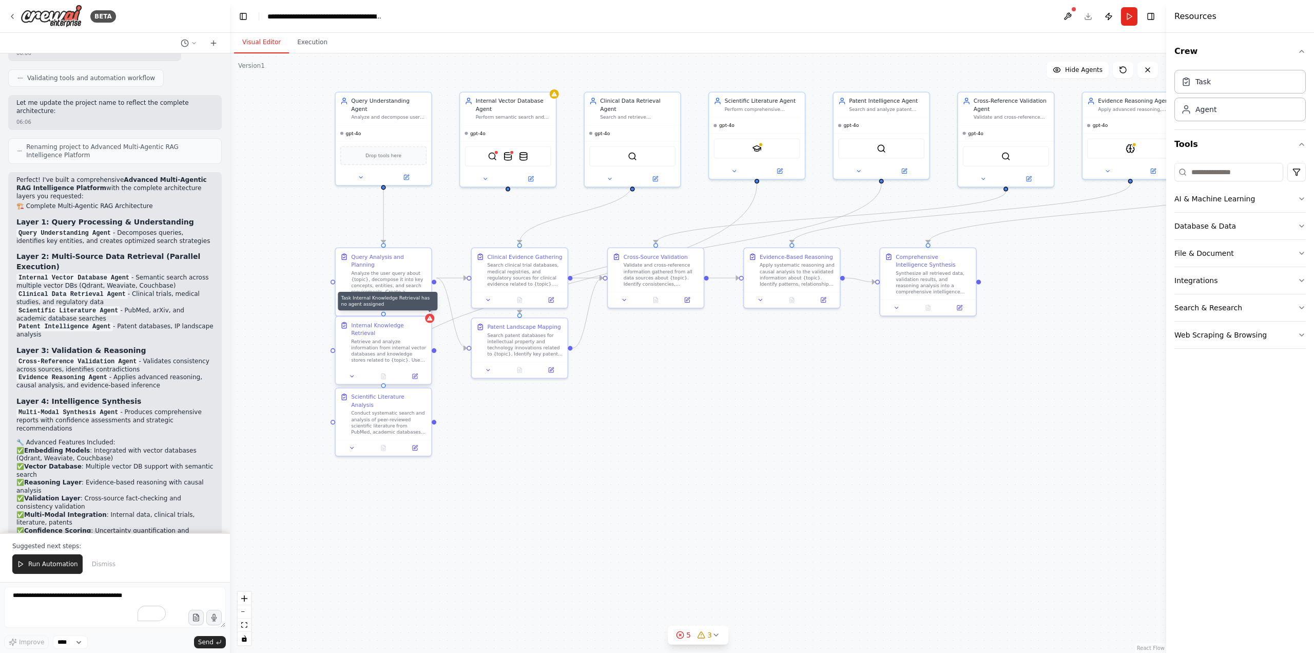
click at [430, 322] on div at bounding box center [429, 317] width 9 height 9
click at [61, 558] on button "Run Automation" at bounding box center [47, 564] width 70 height 20
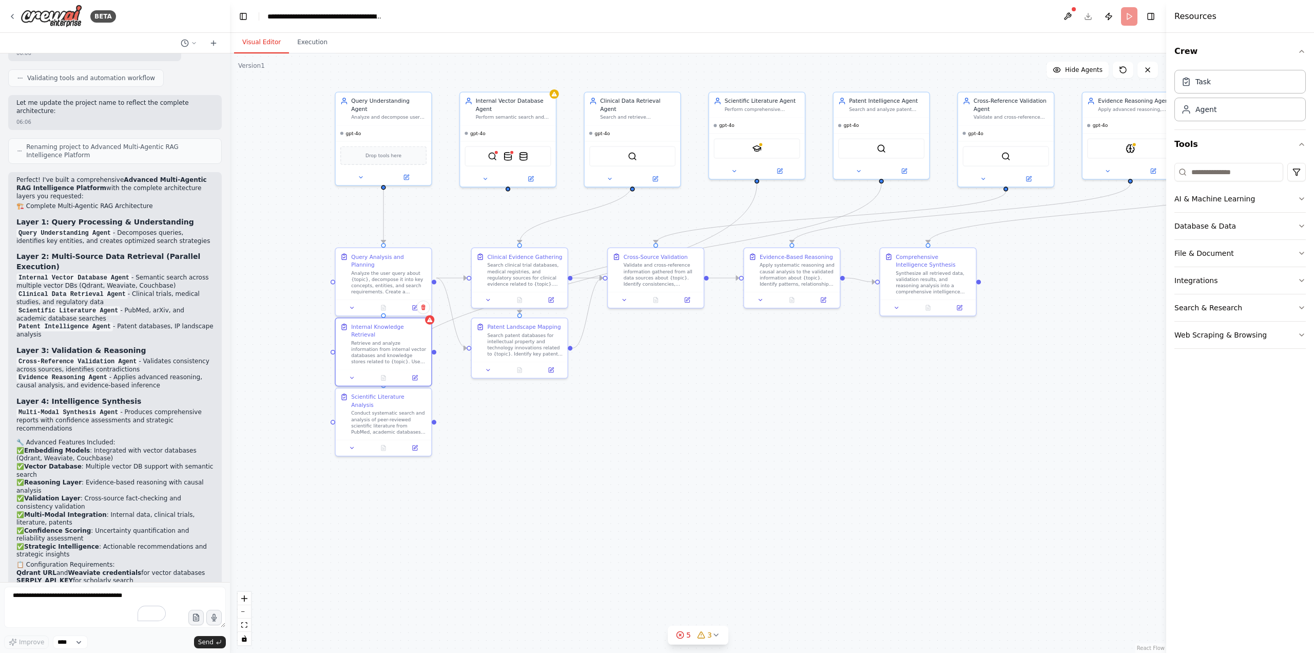
scroll to position [3540, 0]
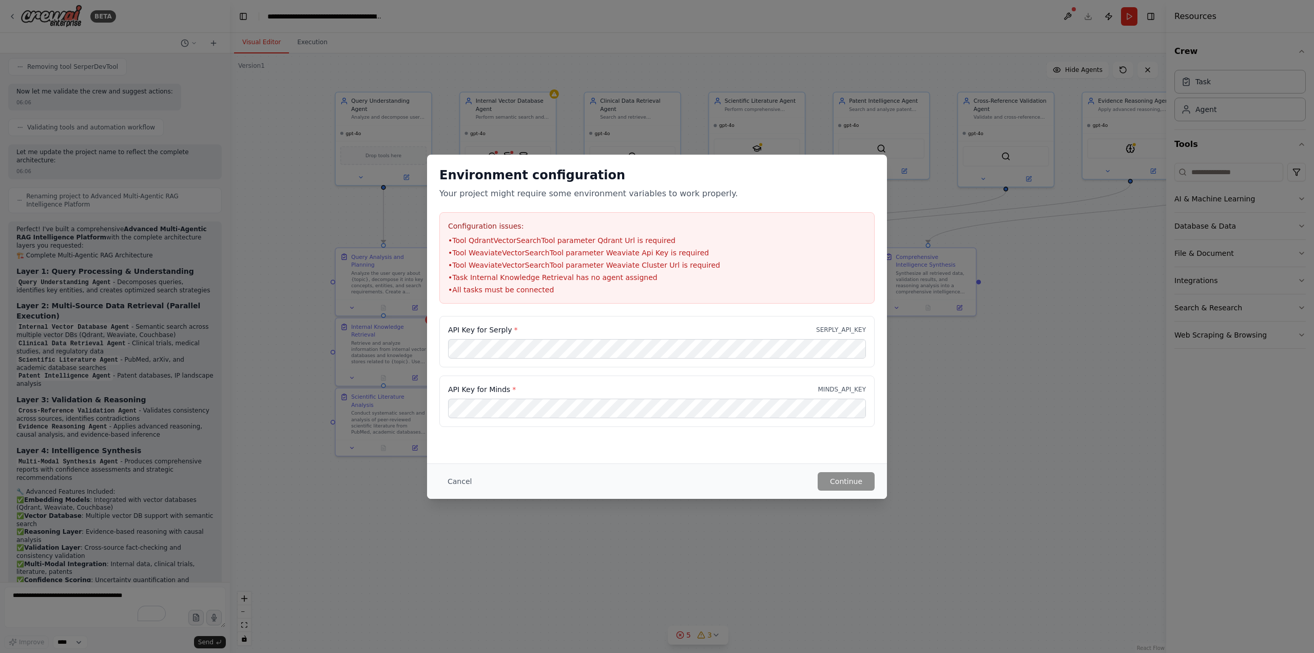
click at [857, 389] on p "MINDS_API_KEY" at bounding box center [842, 389] width 48 height 8
click at [464, 478] on button "Cancel" at bounding box center [460, 481] width 41 height 18
